Goal: Task Accomplishment & Management: Manage account settings

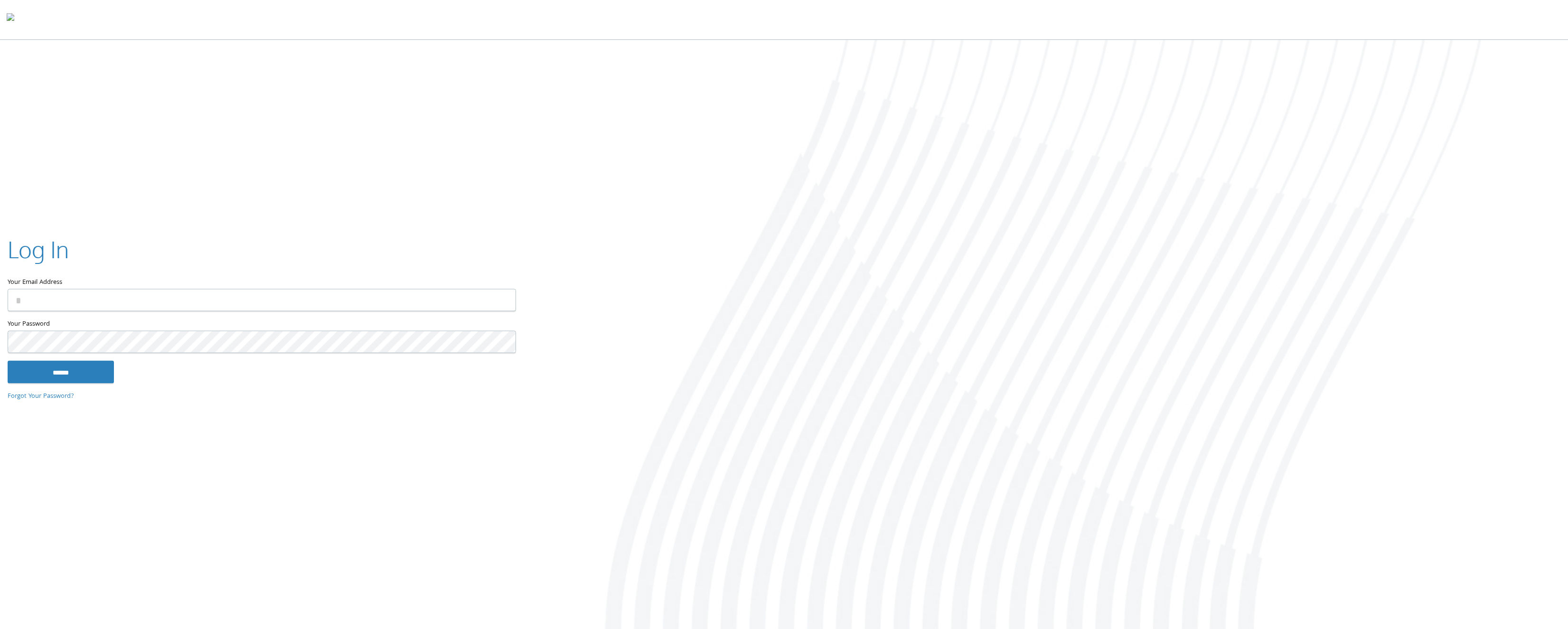
type input "**********"
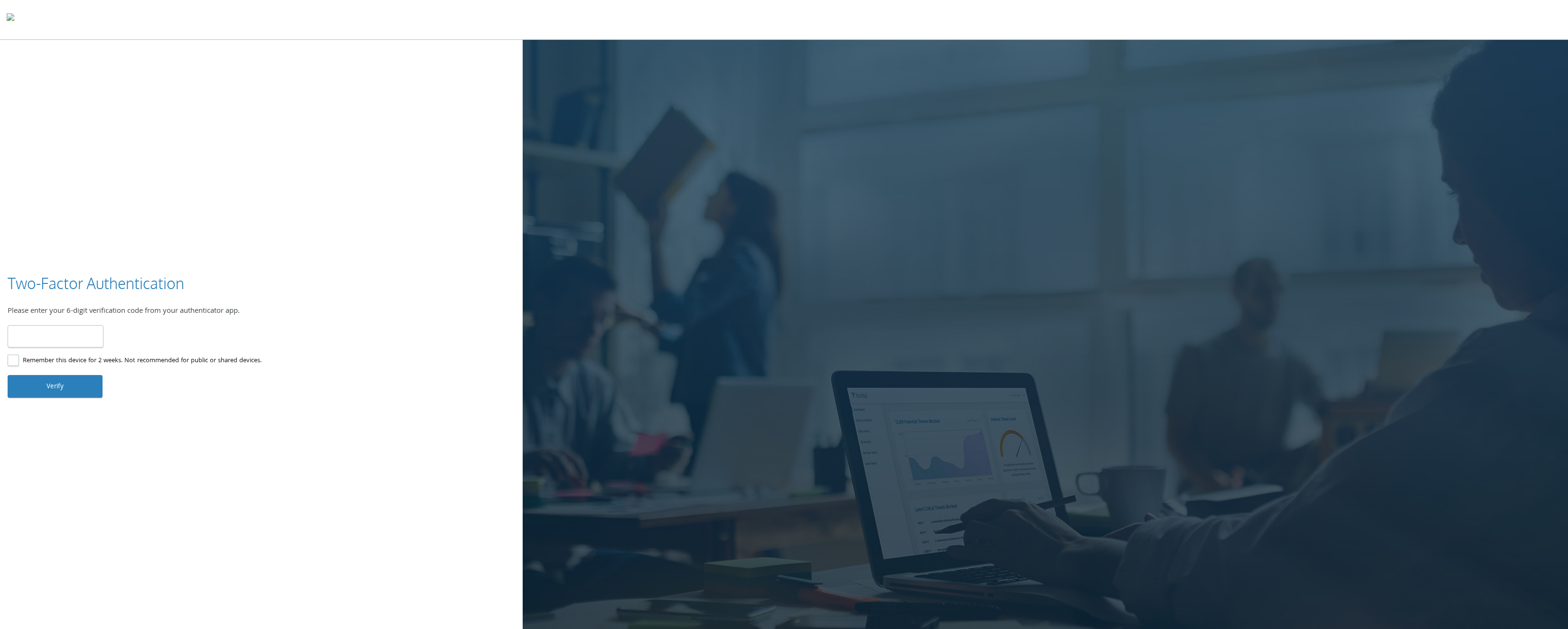
click at [85, 338] on input "number" at bounding box center [55, 336] width 96 height 22
type input "*"
type input "******"
